Goal: Transaction & Acquisition: Purchase product/service

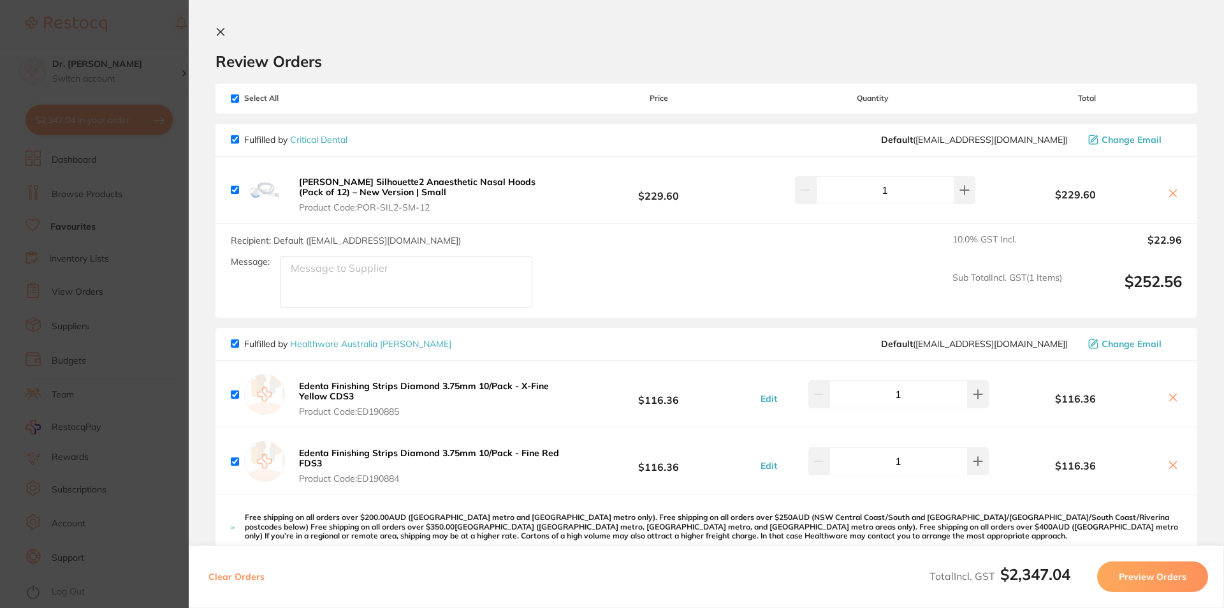
scroll to position [73, 0]
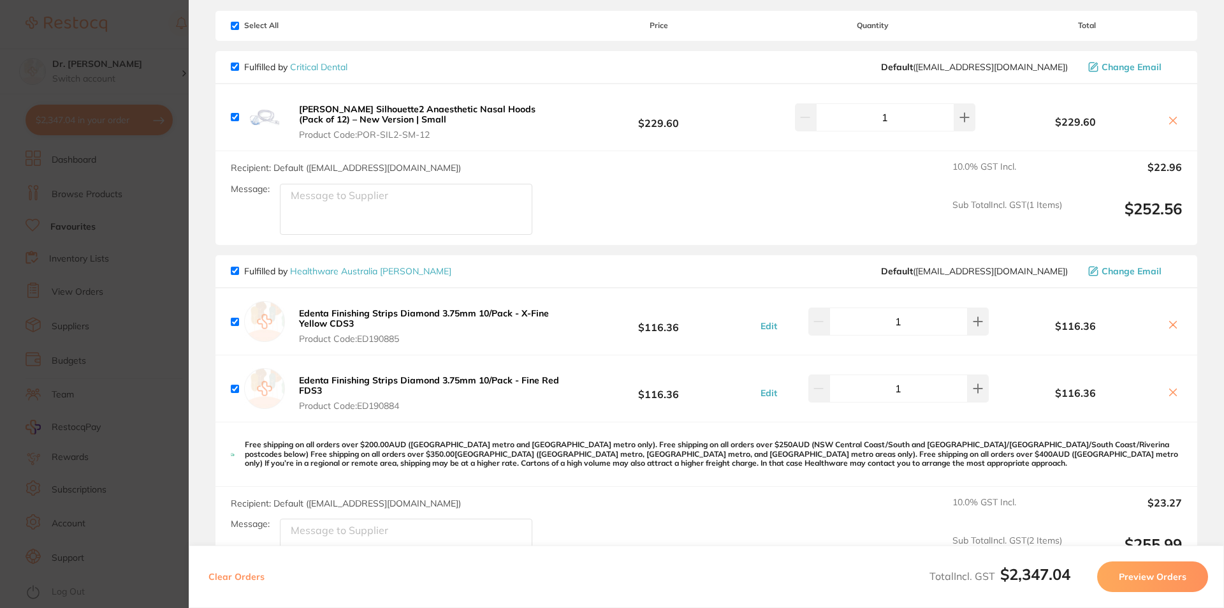
click at [148, 79] on section "Update RRP Set your pre negotiated price for this item. Item Agreed RRP (excl. …" at bounding box center [612, 304] width 1224 height 608
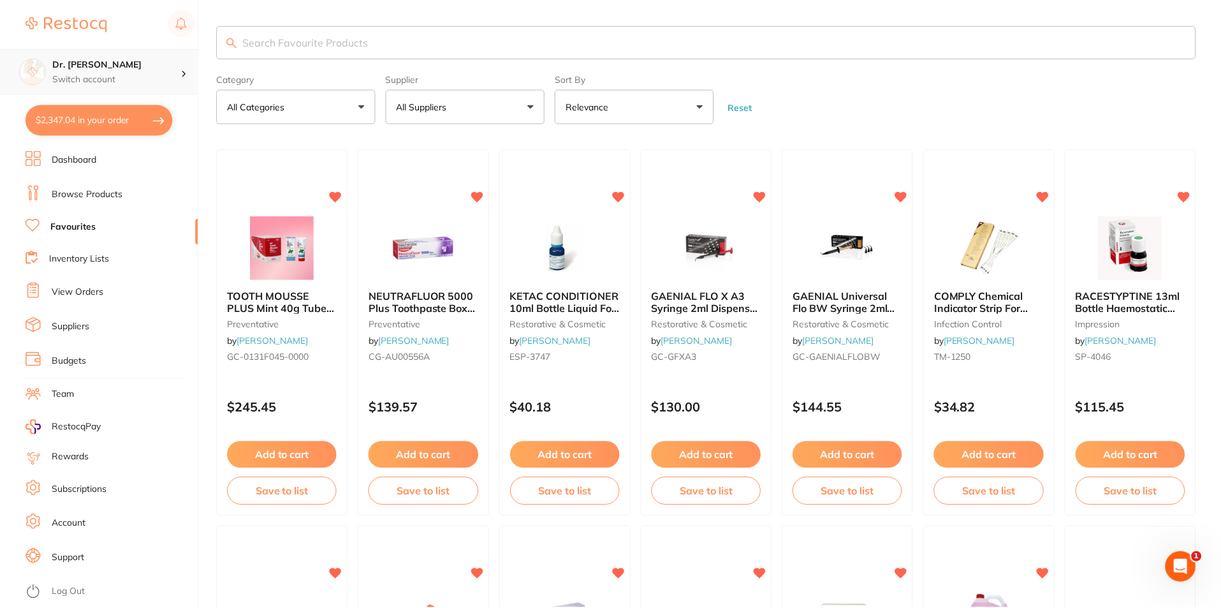
scroll to position [1784, 0]
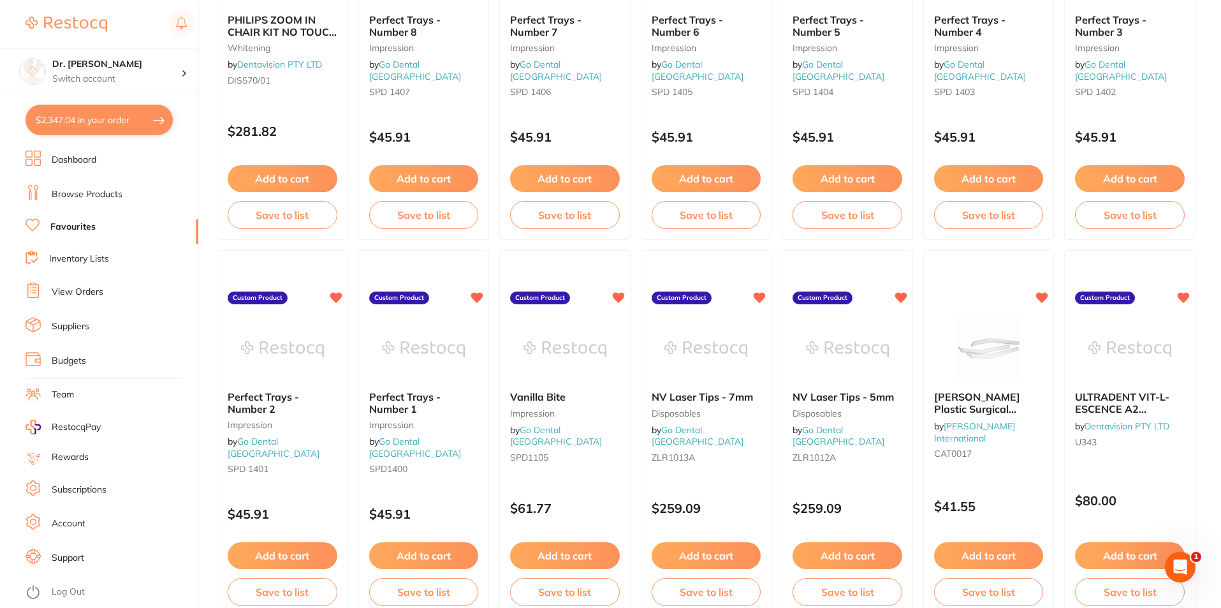
click at [70, 194] on link "Browse Products" at bounding box center [87, 194] width 71 height 13
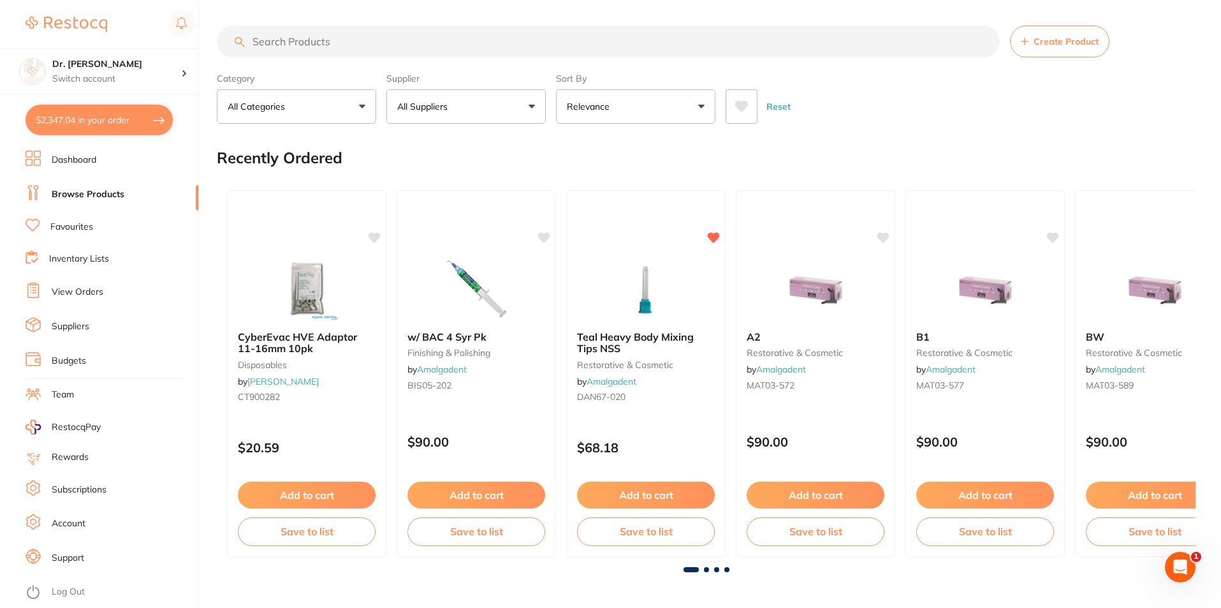
click at [256, 38] on input "search" at bounding box center [608, 42] width 783 height 32
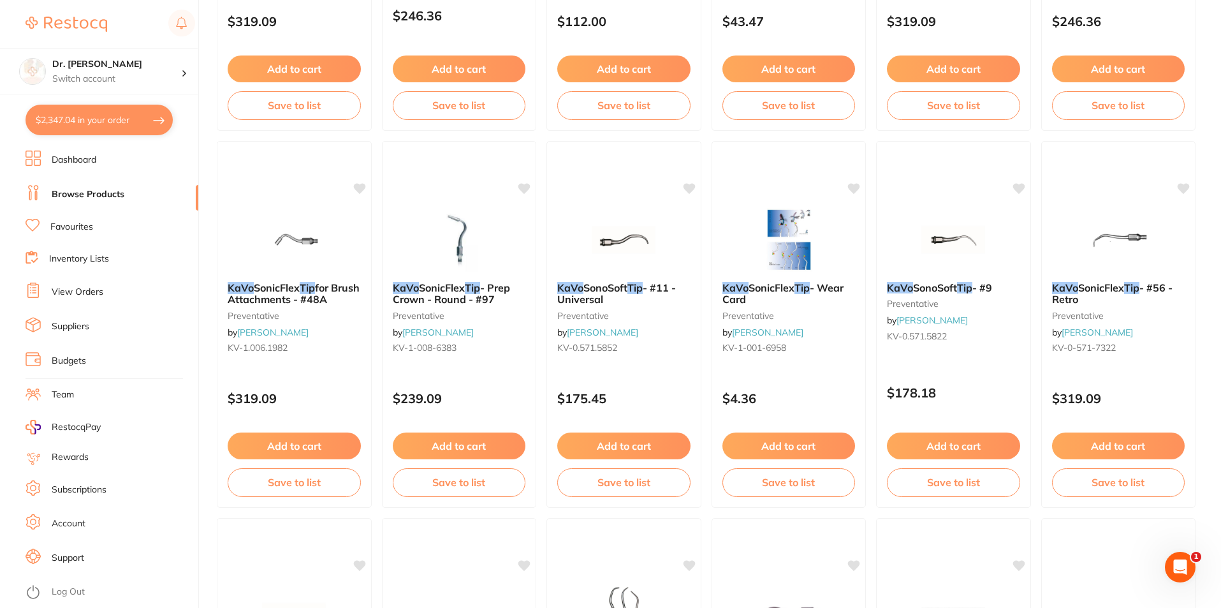
scroll to position [2806, 0]
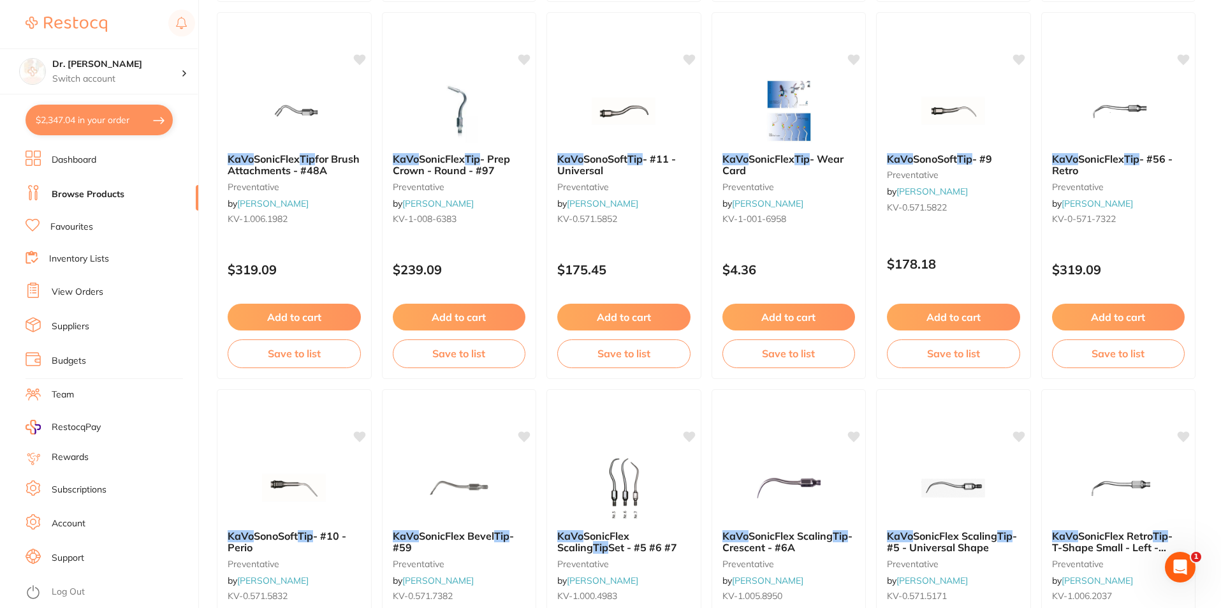
type input "kavo prophyjet tips"
click at [84, 196] on link "Browse Products" at bounding box center [88, 194] width 73 height 13
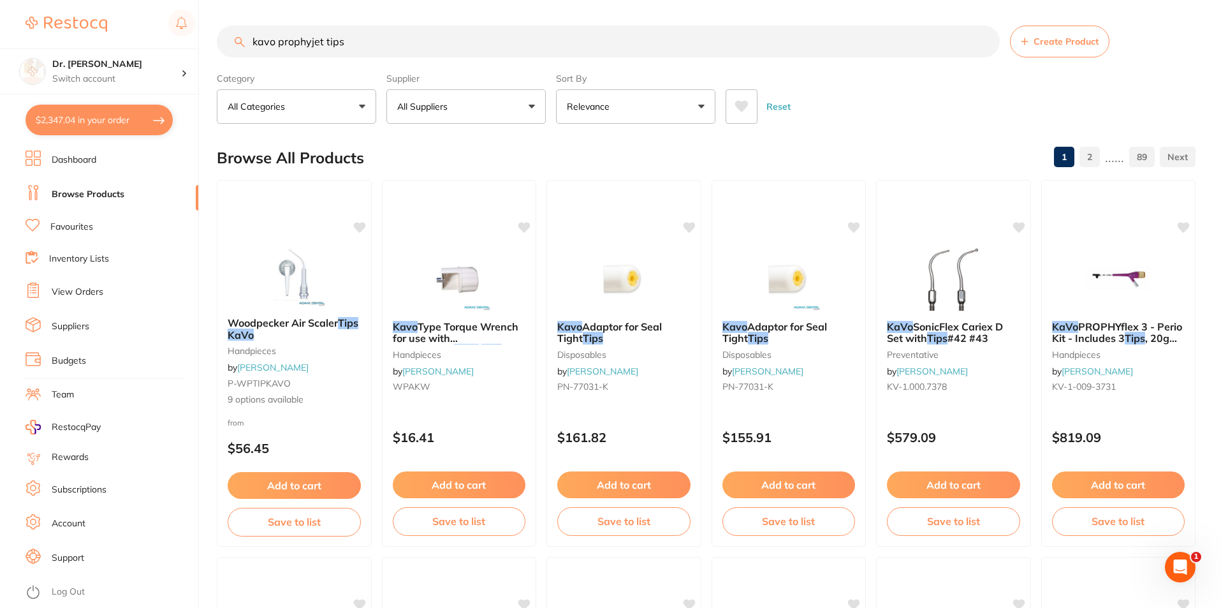
click at [316, 54] on input "kavo prophyjet tips" at bounding box center [608, 42] width 783 height 32
drag, startPoint x: 356, startPoint y: 41, endPoint x: 130, endPoint y: 54, distance: 226.7
click at [121, 52] on div "$2,347.04 Dr. [PERSON_NAME] Switch account Dr. [PERSON_NAME] $2,347.04 in your …" at bounding box center [610, 304] width 1221 height 608
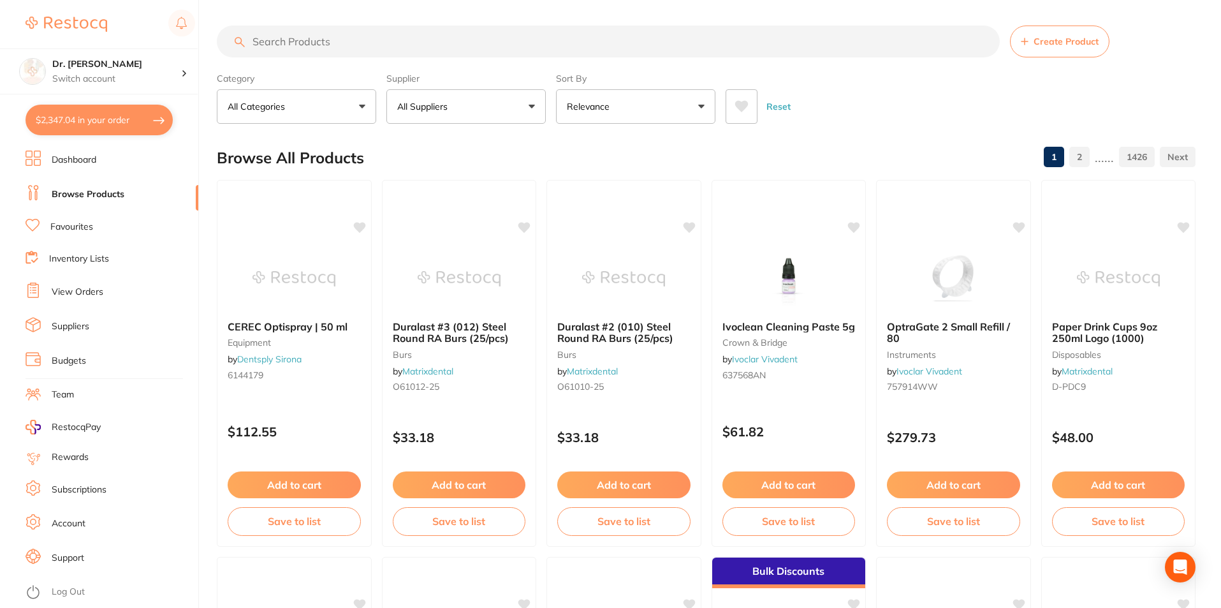
paste input "NK-T797-013"
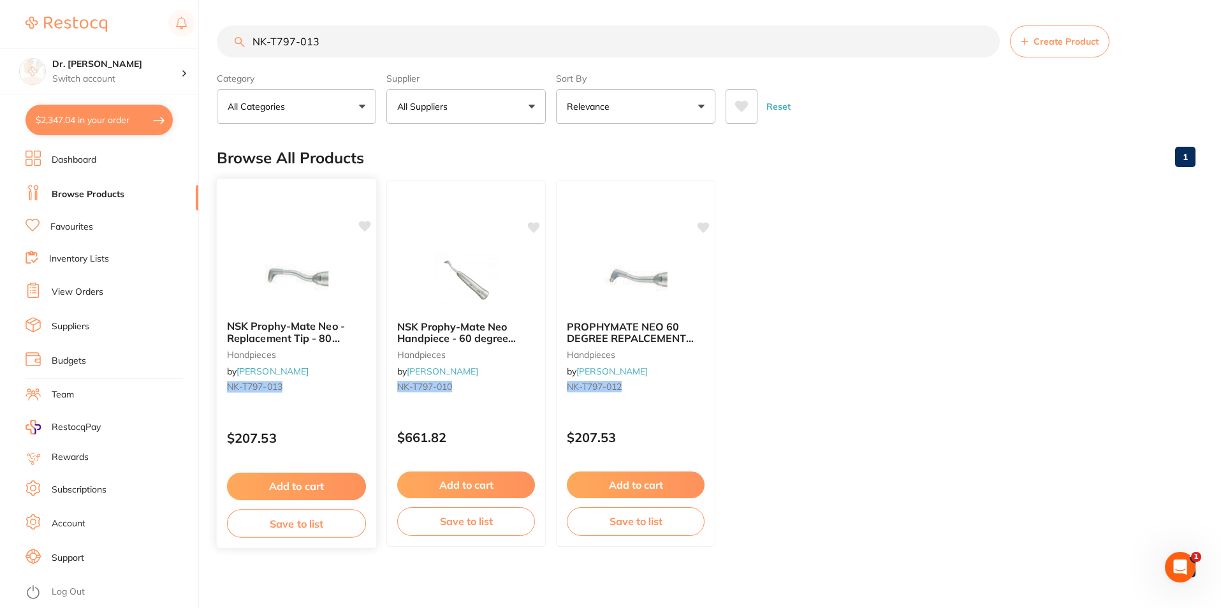
type input "NK-T797-013"
click at [360, 224] on icon at bounding box center [365, 226] width 12 height 11
click at [703, 230] on icon at bounding box center [704, 226] width 12 height 11
click at [96, 129] on button "$2,347.04 in your order" at bounding box center [99, 120] width 147 height 31
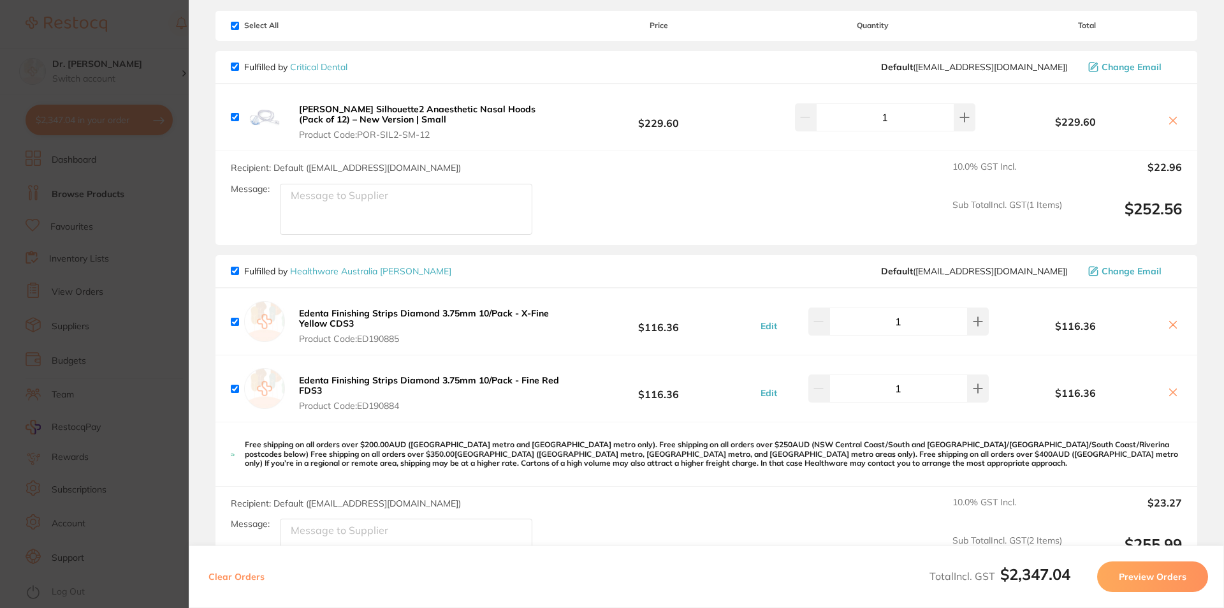
click at [148, 254] on section "Update RRP Set your pre negotiated price for this item. Item Agreed RRP (excl. …" at bounding box center [612, 304] width 1224 height 608
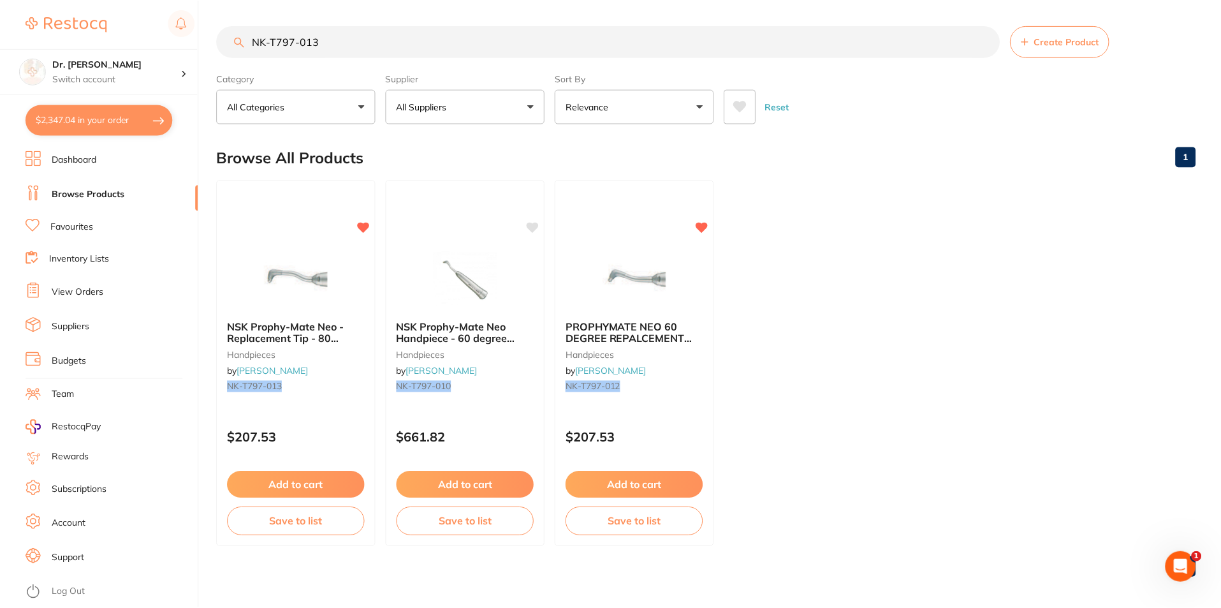
scroll to position [5, 0]
